Goal: Transaction & Acquisition: Purchase product/service

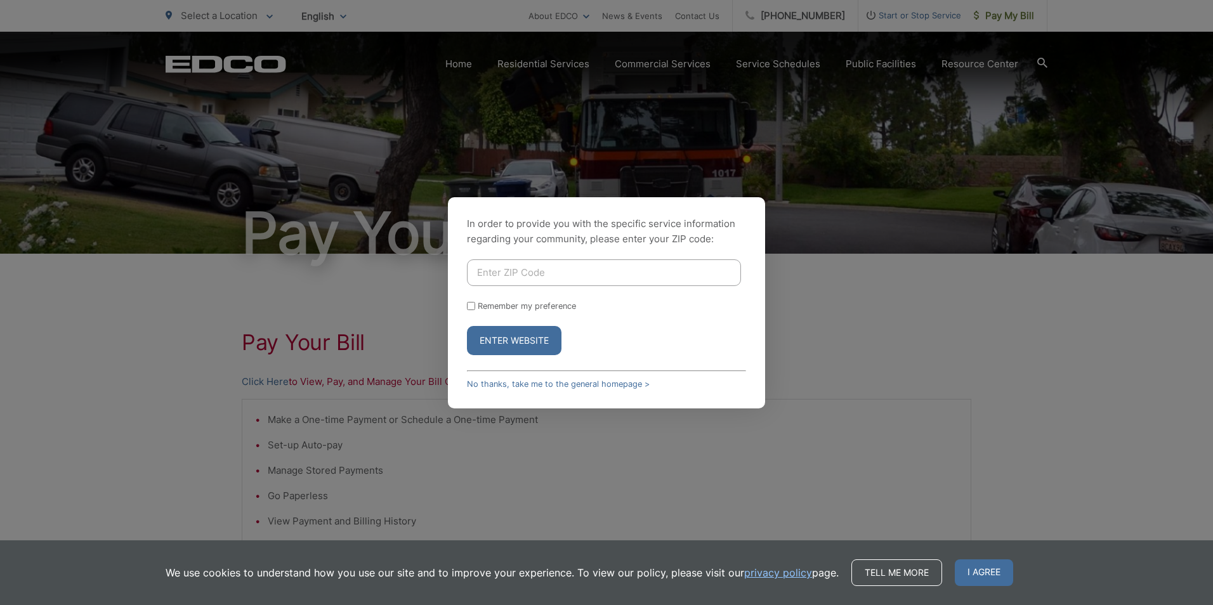
click at [499, 265] on input "Enter ZIP Code" at bounding box center [604, 272] width 274 height 27
click at [488, 269] on input "9220" at bounding box center [604, 272] width 274 height 27
type input "92020"
click at [532, 346] on button "Enter Website" at bounding box center [514, 340] width 95 height 29
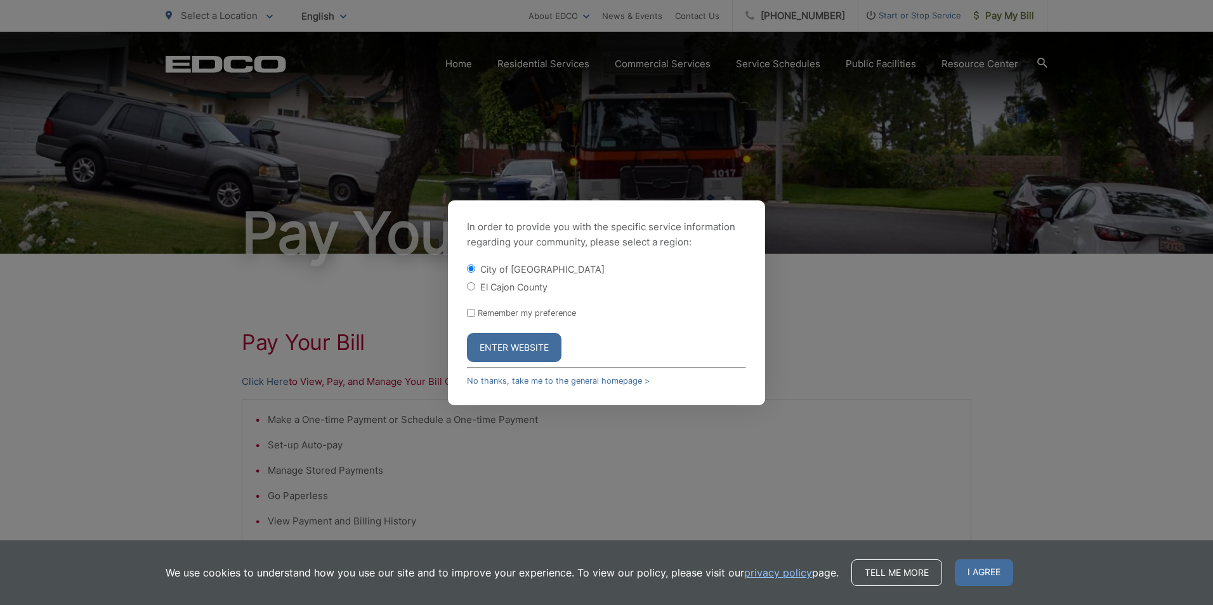
click at [525, 341] on button "Enter Website" at bounding box center [514, 347] width 95 height 29
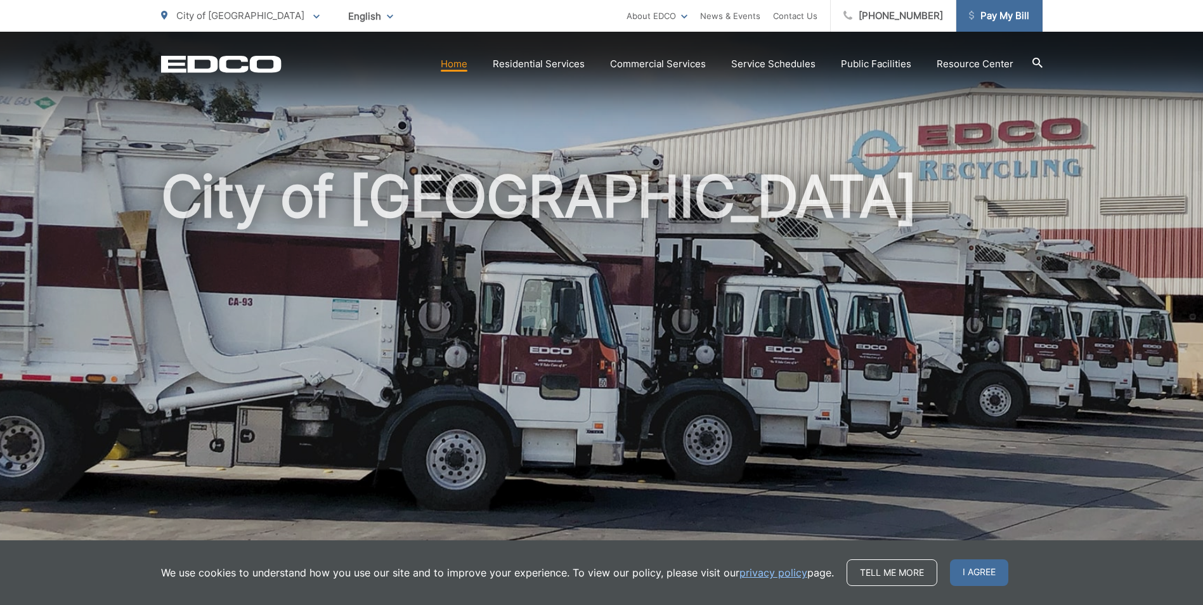
click at [991, 23] on link "Pay My Bill" at bounding box center [1000, 16] width 86 height 32
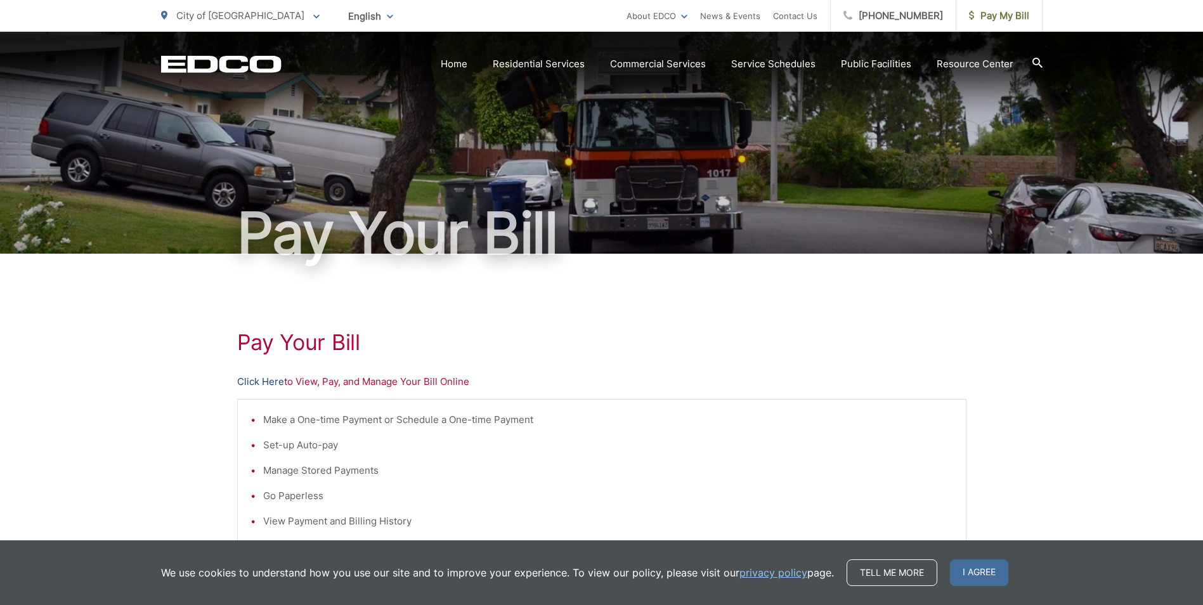
click at [266, 379] on link "Click Here" at bounding box center [260, 381] width 47 height 15
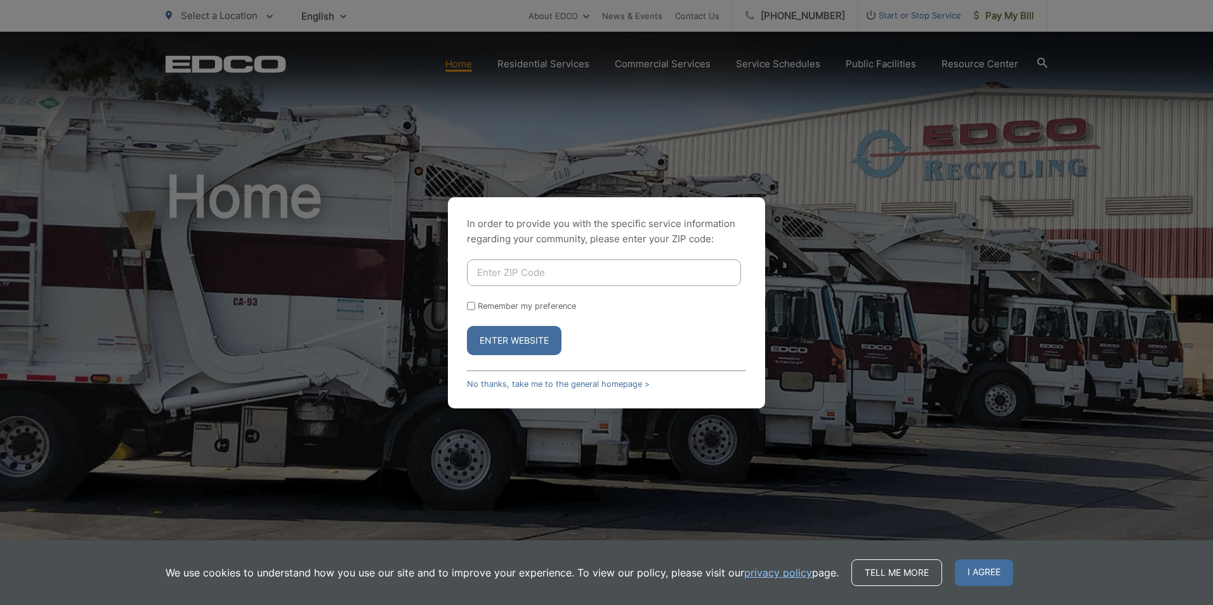
click at [575, 275] on input "Enter ZIP Code" at bounding box center [604, 272] width 274 height 27
type input "92020"
click at [520, 339] on button "Enter Website" at bounding box center [514, 340] width 95 height 29
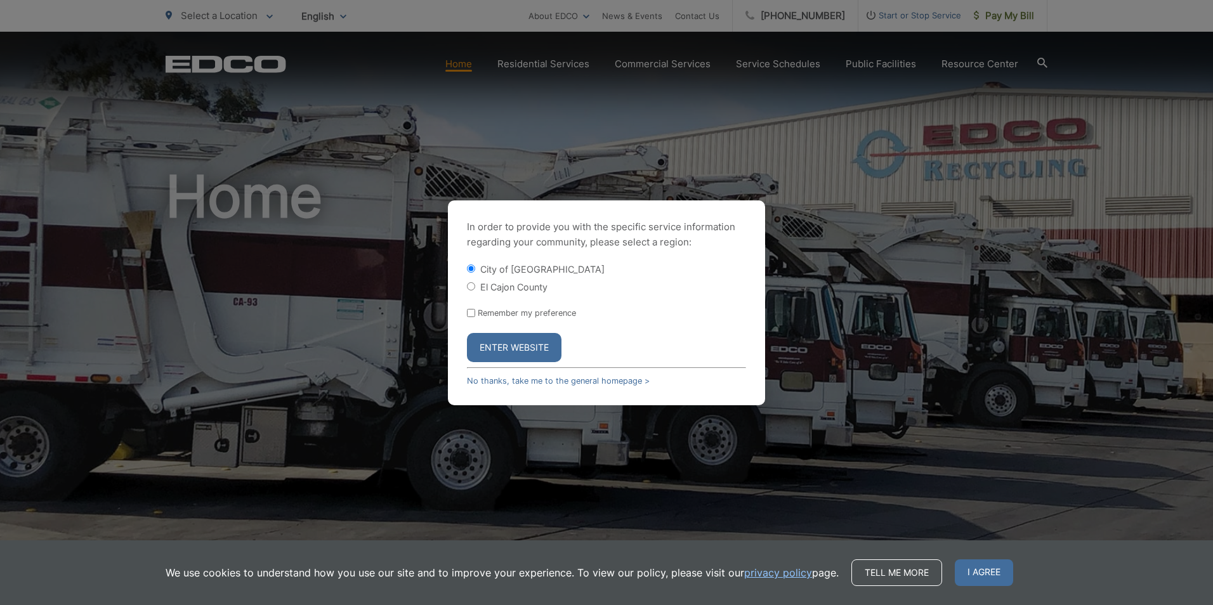
click at [506, 347] on button "Enter Website" at bounding box center [514, 347] width 95 height 29
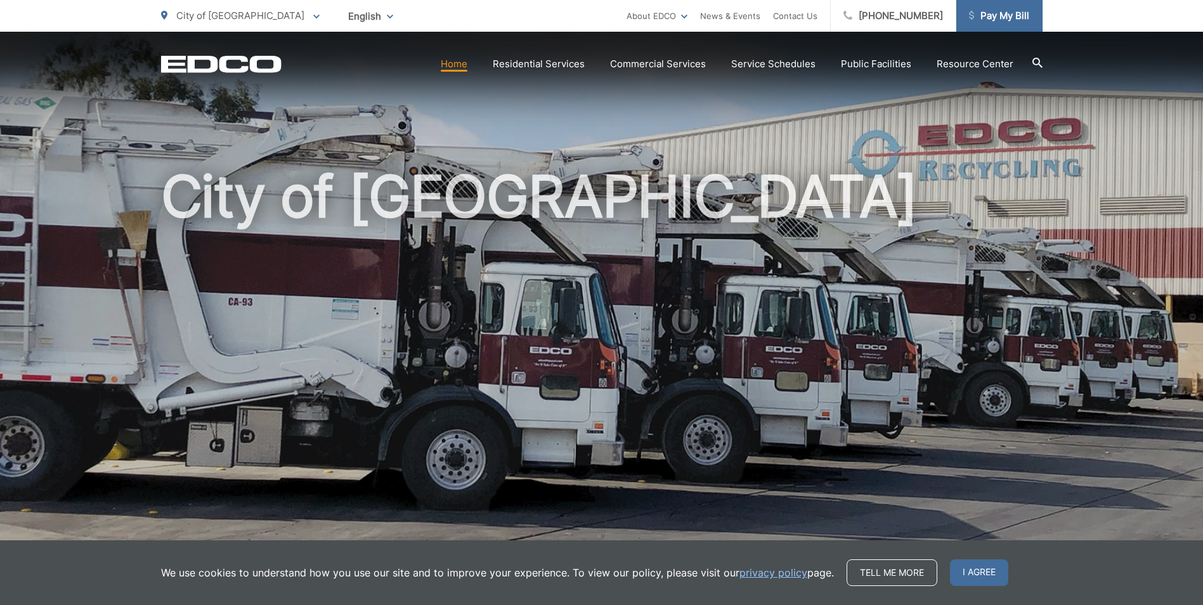
click at [992, 13] on span "Pay My Bill" at bounding box center [999, 15] width 60 height 15
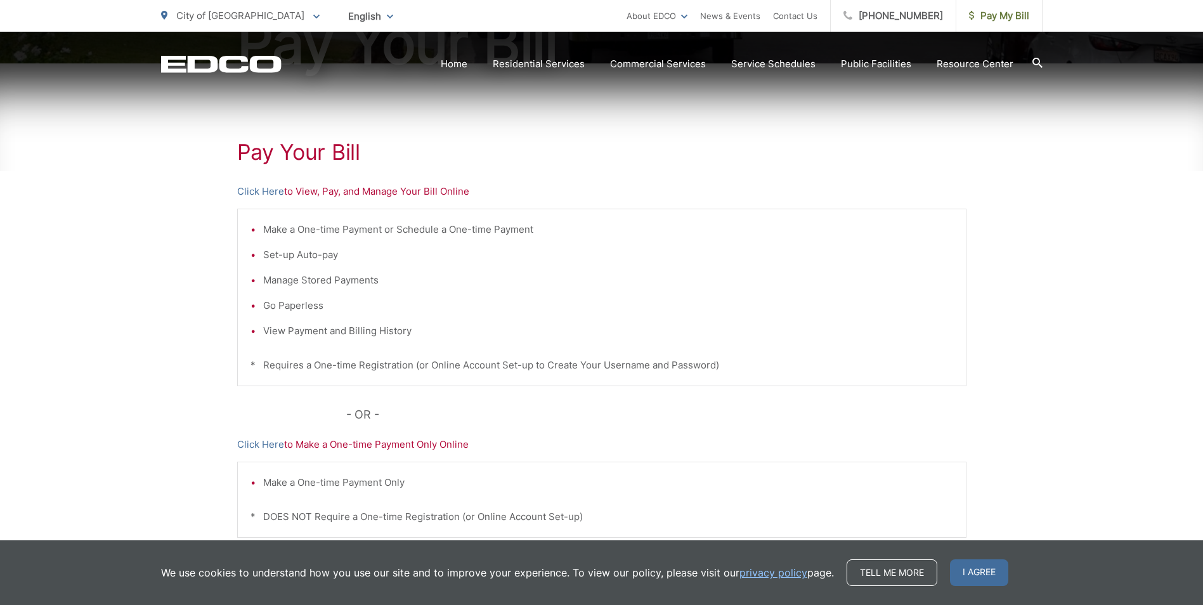
scroll to position [254, 0]
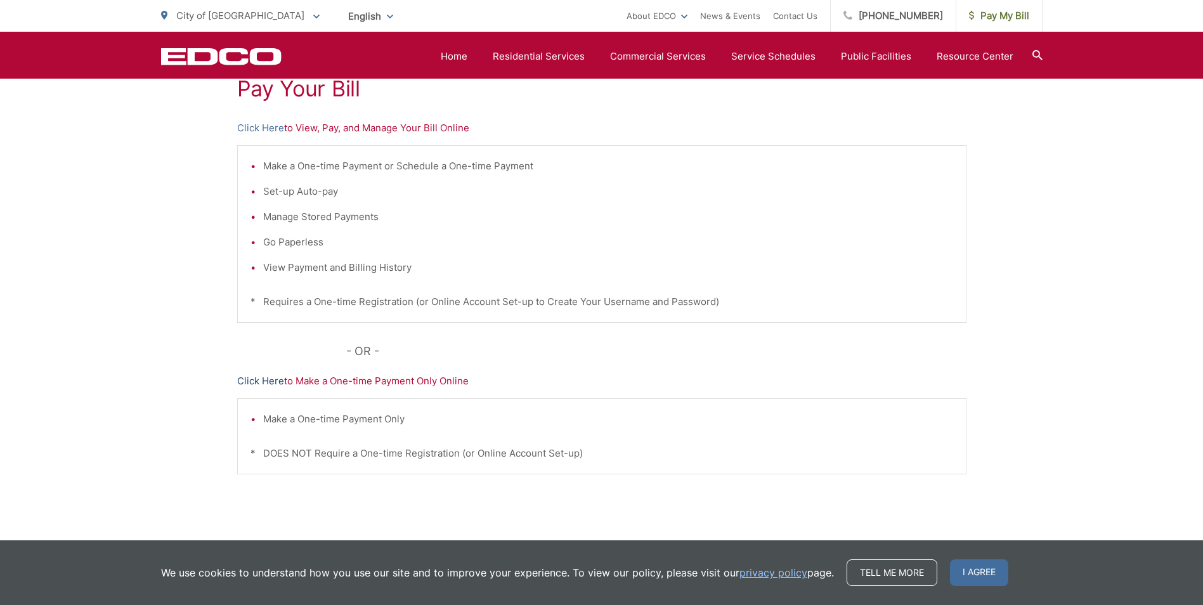
click at [268, 381] on link "Click Here" at bounding box center [260, 381] width 47 height 15
